Goal: Find specific page/section: Find specific page/section

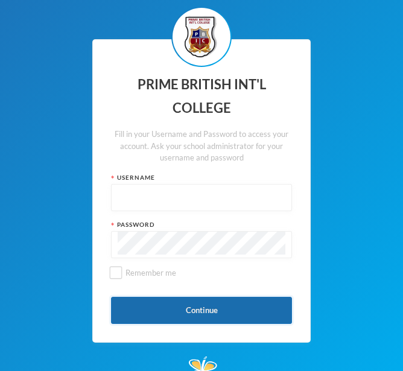
type input "admin"
click at [166, 315] on button "Continue" at bounding box center [201, 310] width 181 height 27
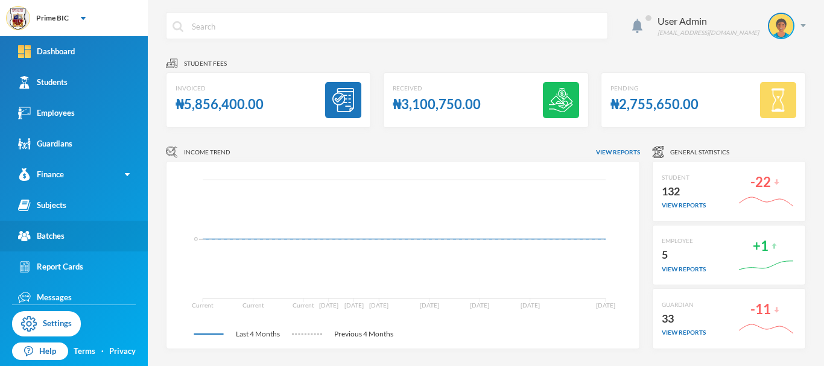
click at [60, 236] on div "Batches" at bounding box center [41, 236] width 46 height 13
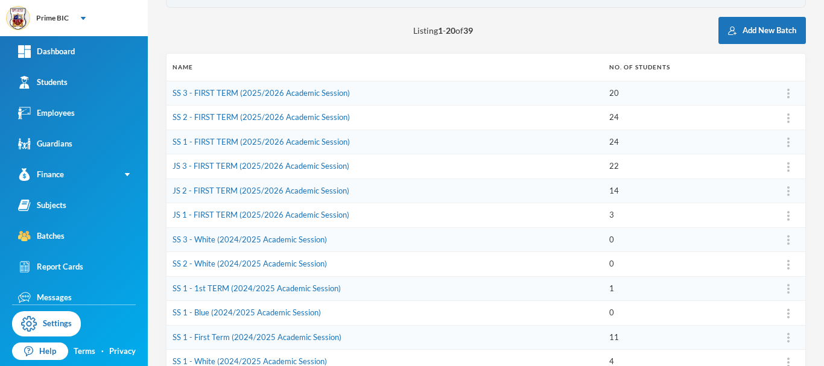
scroll to position [121, 0]
click at [233, 168] on link "JS 3 - FIRST TERM (2025/2026 Academic Session)" at bounding box center [260, 167] width 177 height 10
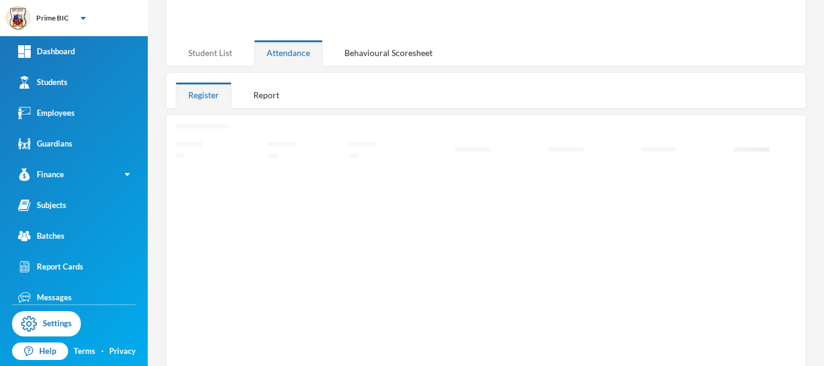
click at [215, 48] on div "Student List" at bounding box center [209, 53] width 69 height 26
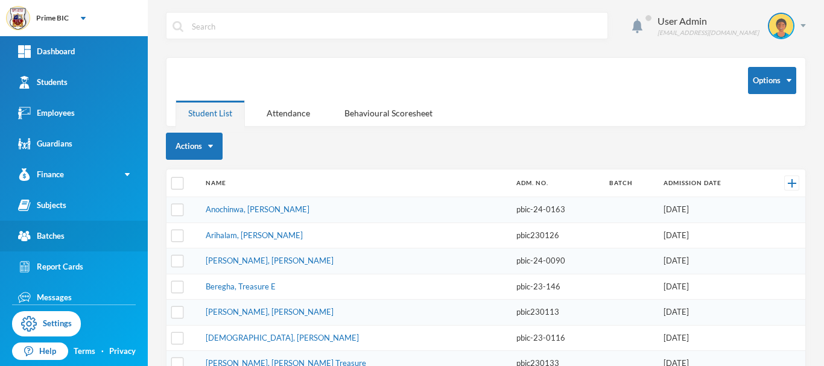
click at [41, 232] on div "Batches" at bounding box center [41, 236] width 46 height 13
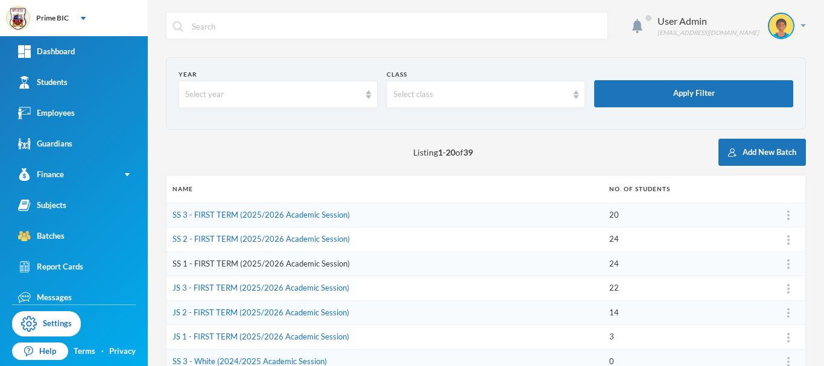
click at [246, 267] on link "SS 1 - FIRST TERM (2025/2026 Academic Session)" at bounding box center [260, 264] width 177 height 10
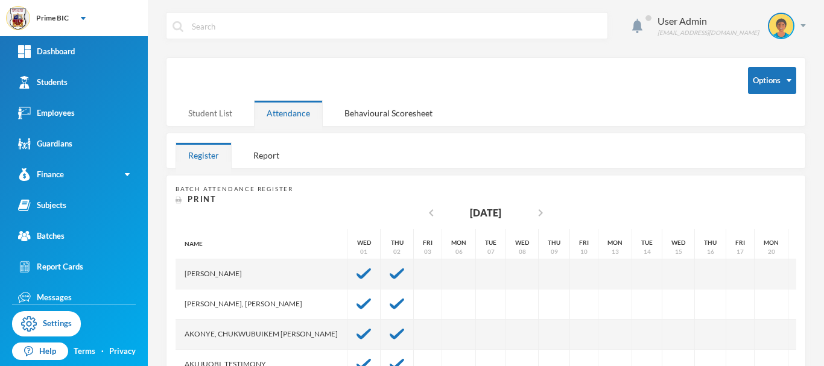
click at [226, 113] on div "Student List" at bounding box center [209, 113] width 69 height 26
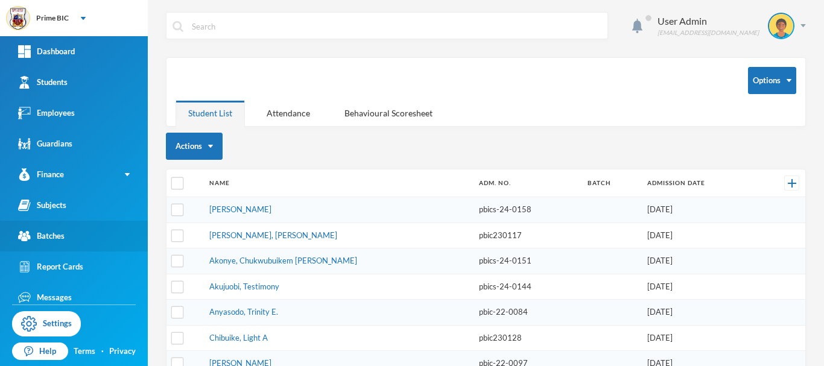
click at [45, 229] on link "Batches" at bounding box center [74, 236] width 148 height 31
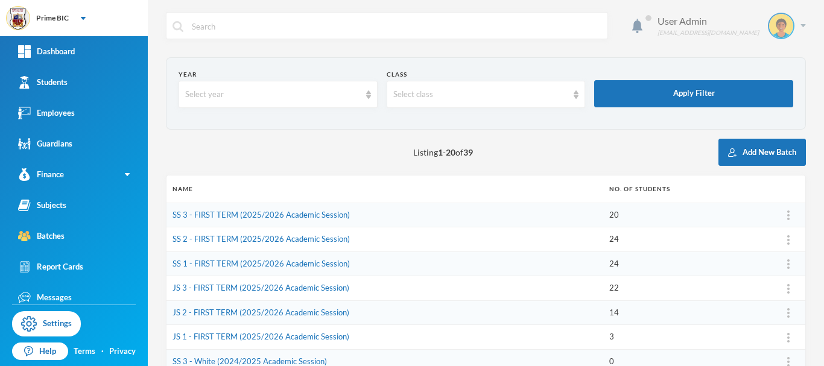
click at [411, 30] on div "[EMAIL_ADDRESS][DOMAIN_NAME]" at bounding box center [707, 32] width 101 height 9
click at [411, 93] on button "Logout" at bounding box center [763, 88] width 54 height 18
